Goal: Transaction & Acquisition: Purchase product/service

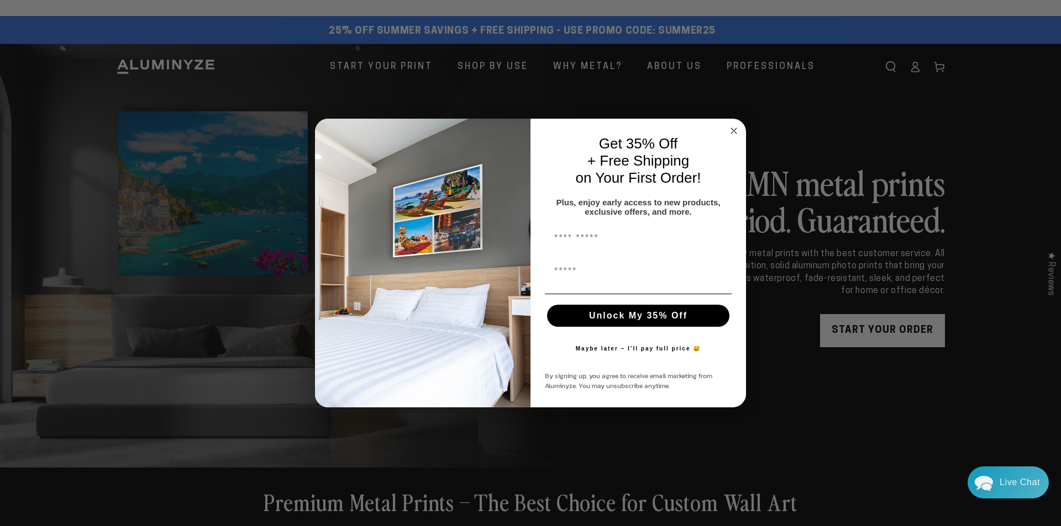
click at [737, 125] on circle "Close dialog" at bounding box center [734, 130] width 13 height 13
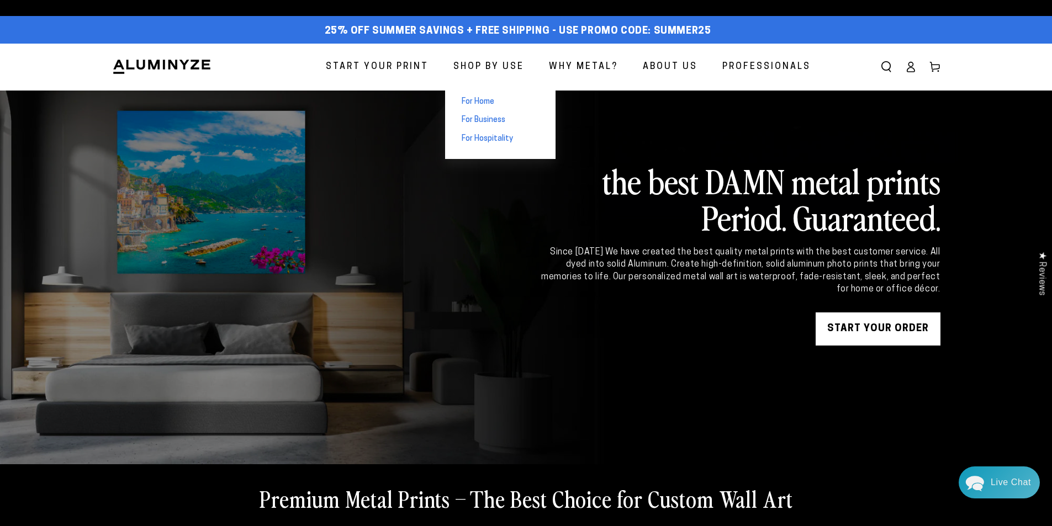
click at [477, 102] on span "For Home" at bounding box center [478, 102] width 33 height 11
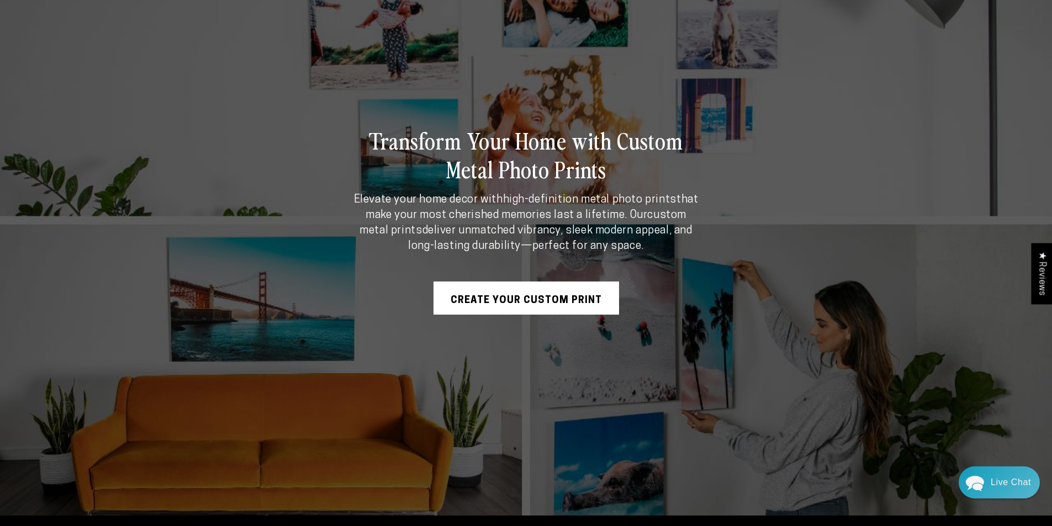
scroll to position [166, 0]
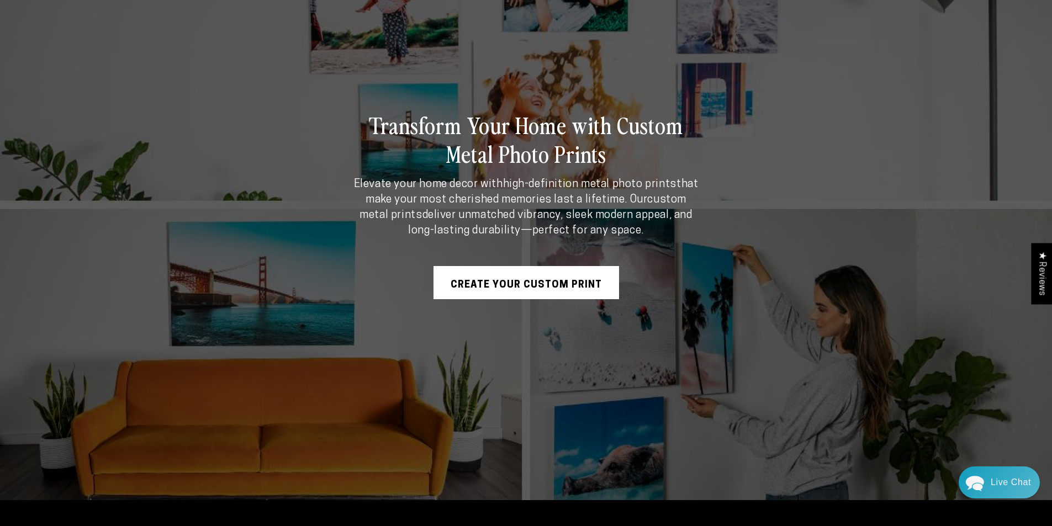
click at [534, 282] on link "Create Your Custom Print" at bounding box center [527, 282] width 186 height 33
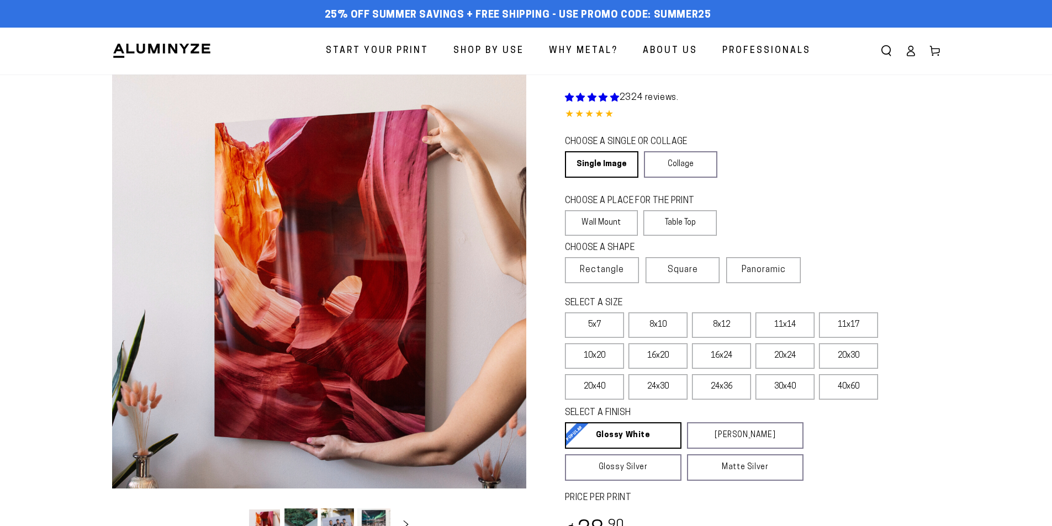
select select "**********"
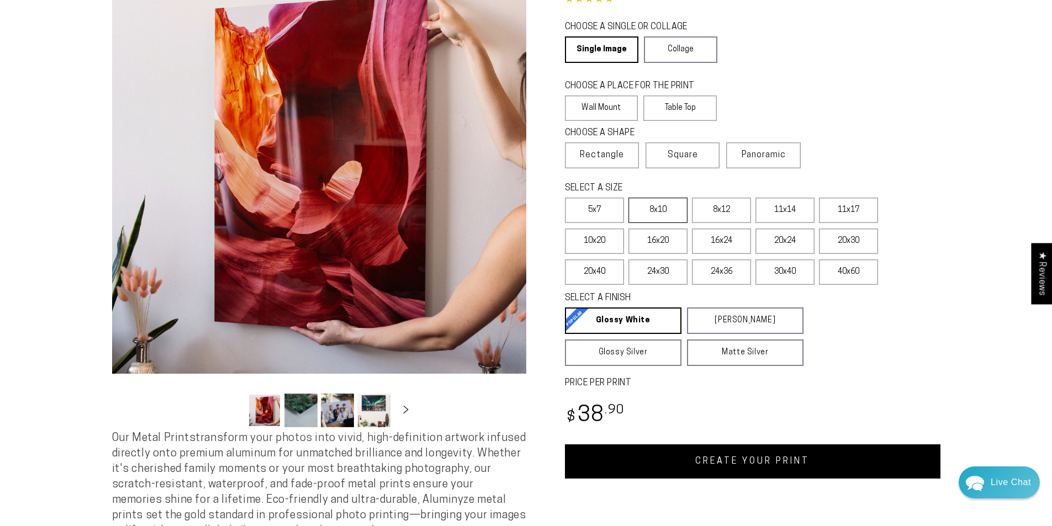
scroll to position [110, 0]
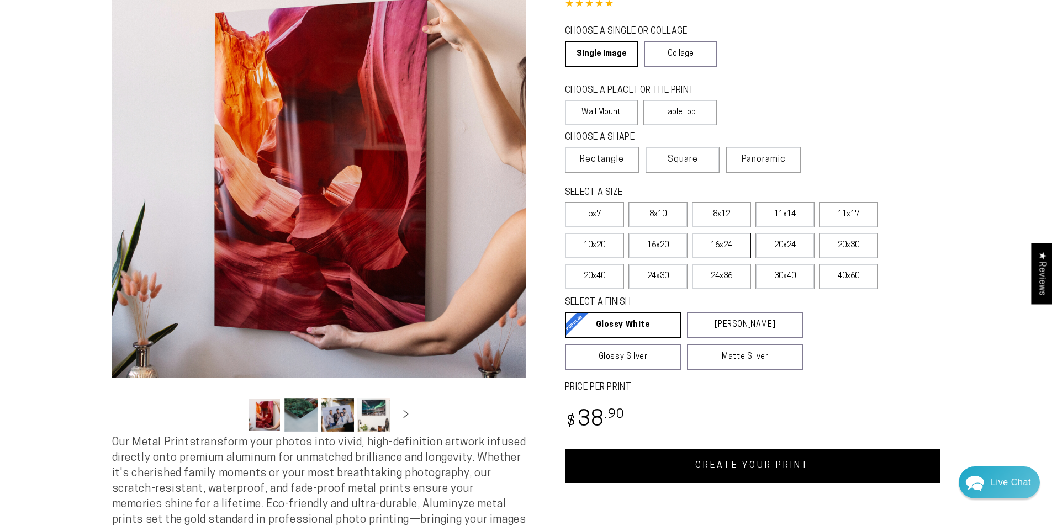
click at [720, 247] on label "16x24" at bounding box center [721, 245] width 59 height 25
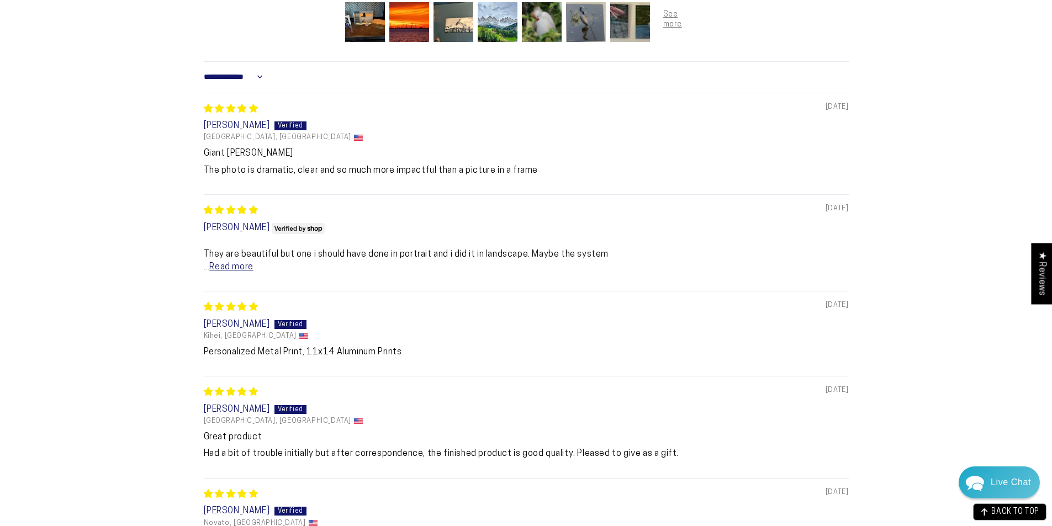
scroll to position [788, 0]
